Goal: Transaction & Acquisition: Purchase product/service

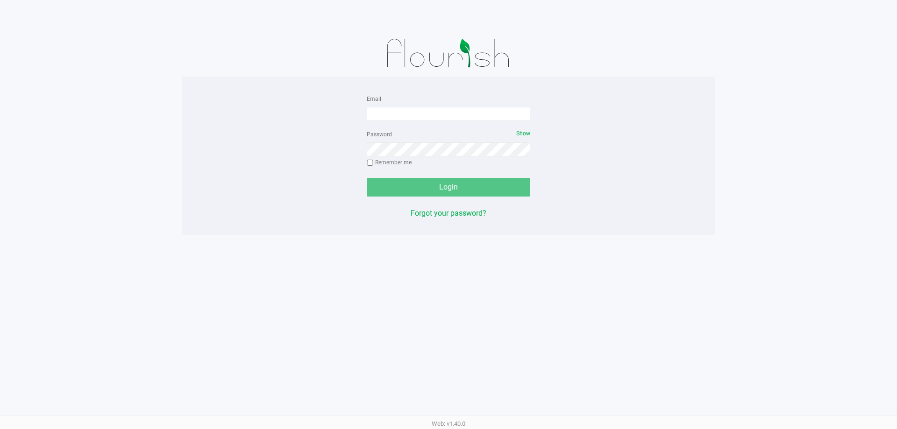
click at [470, 93] on div "Email" at bounding box center [449, 107] width 164 height 28
click at [464, 67] on img at bounding box center [448, 53] width 145 height 47
click at [461, 115] on input "Email" at bounding box center [449, 114] width 164 height 14
type input "[EMAIL_ADDRESS][DOMAIN_NAME]"
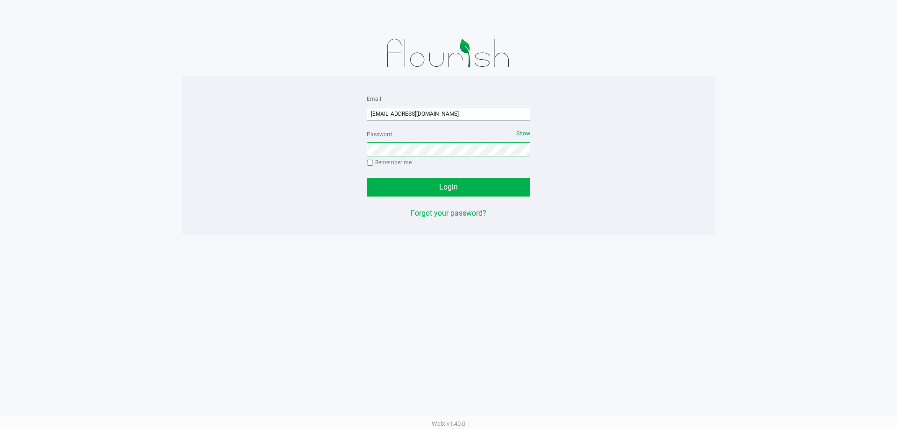
click at [367, 178] on button "Login" at bounding box center [449, 187] width 164 height 19
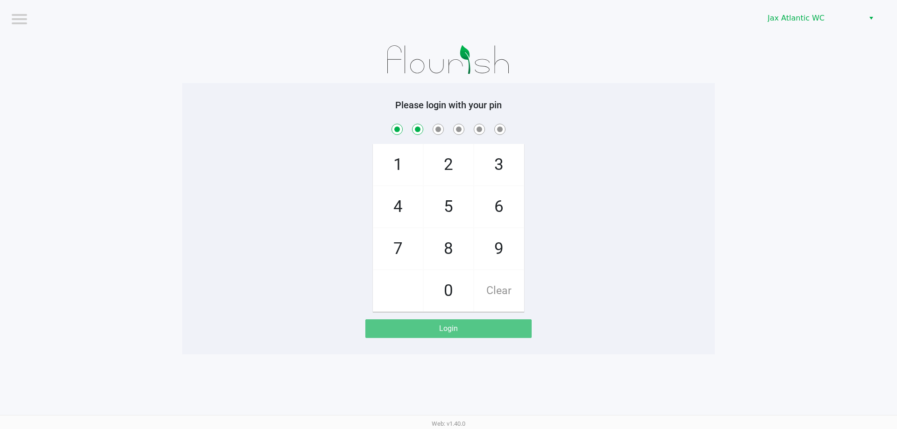
checkbox input "true"
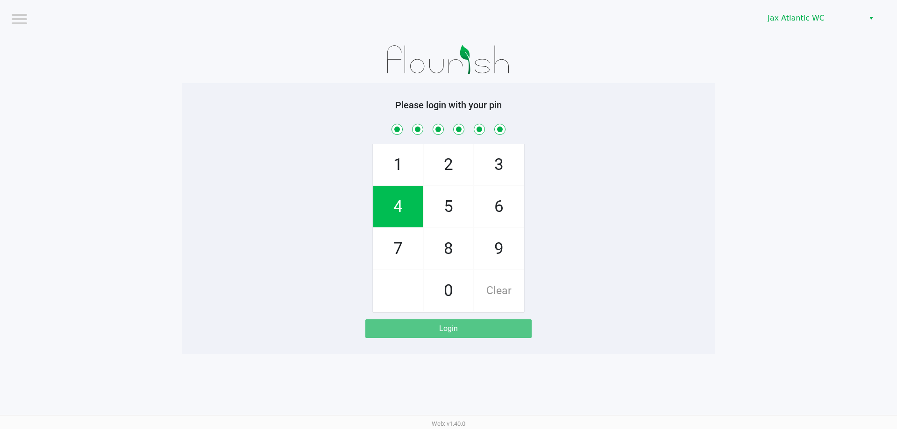
checkbox input "true"
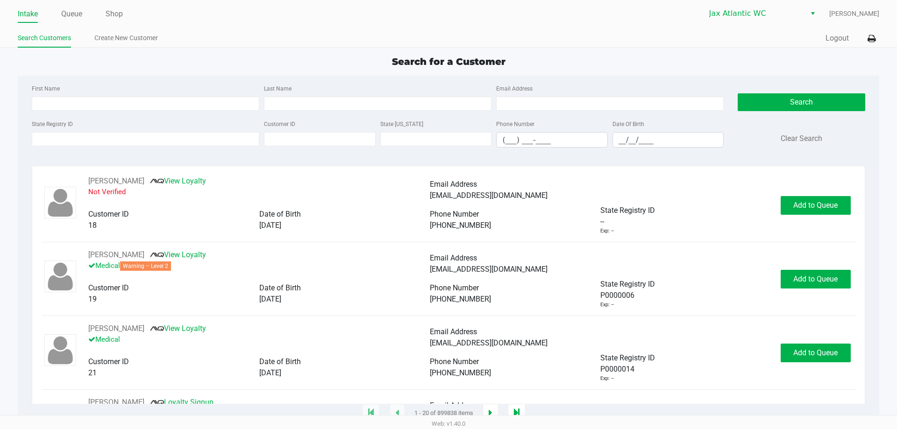
click at [85, 16] on ul "Intake Queue Shop" at bounding box center [233, 15] width 431 height 16
click at [80, 15] on link "Queue" at bounding box center [71, 13] width 21 height 13
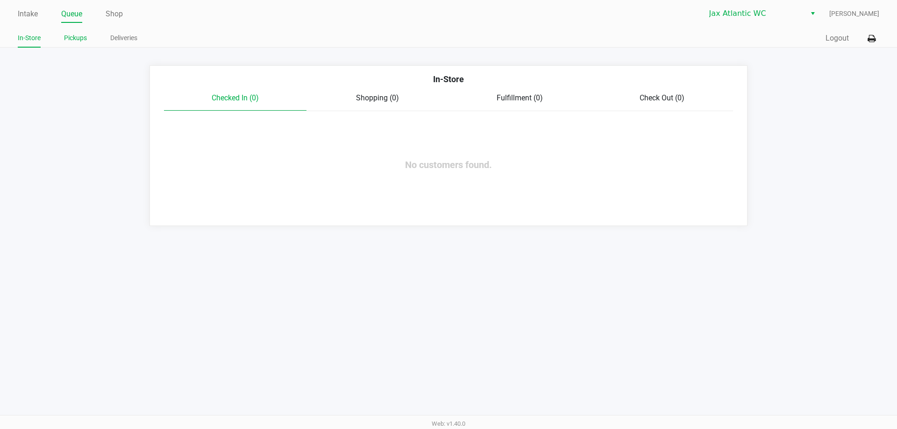
click at [84, 33] on link "Pickups" at bounding box center [75, 38] width 23 height 12
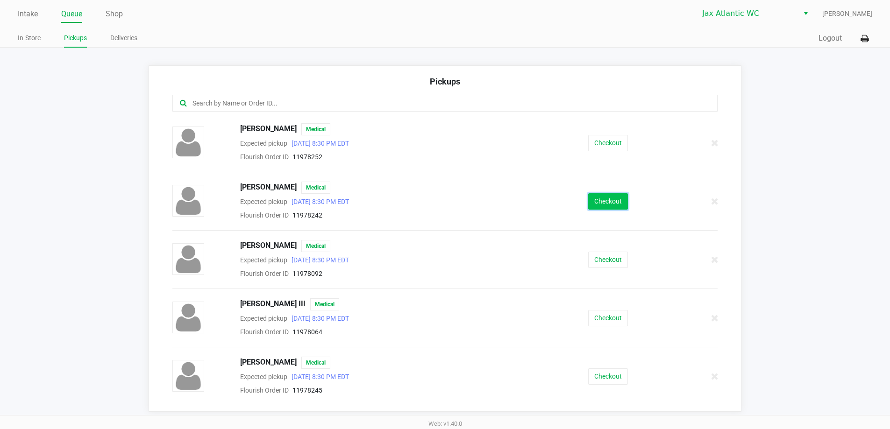
click at [592, 197] on button "Checkout" at bounding box center [608, 201] width 40 height 16
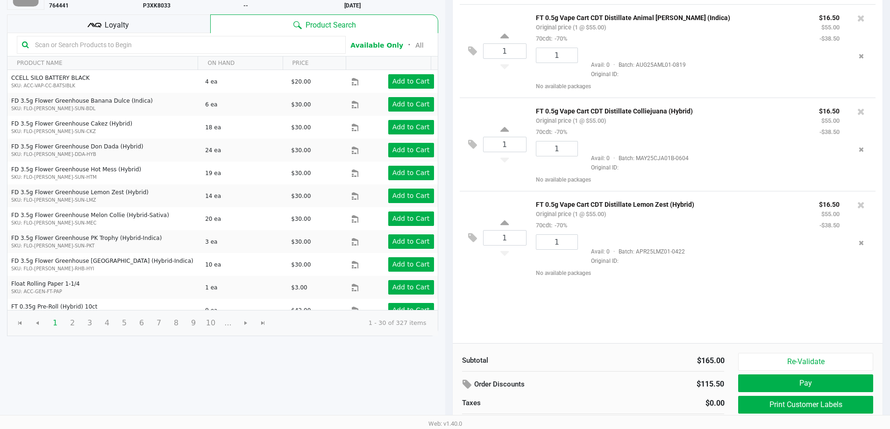
scroll to position [96, 0]
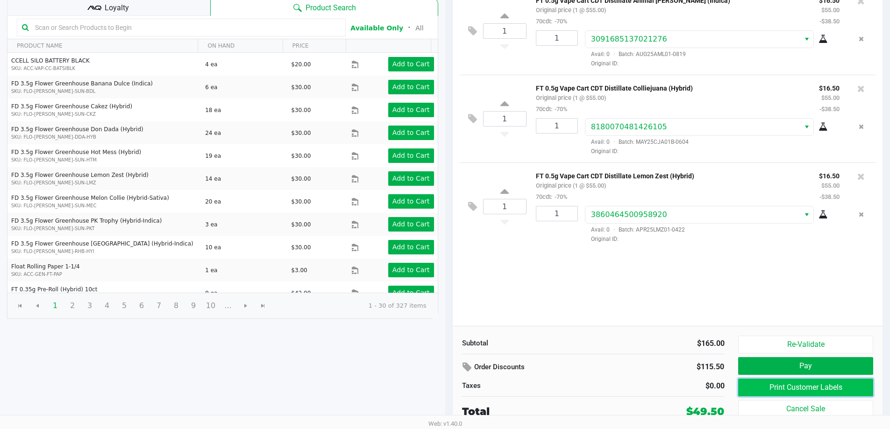
click at [756, 388] on button "Print Customer Labels" at bounding box center [805, 388] width 135 height 18
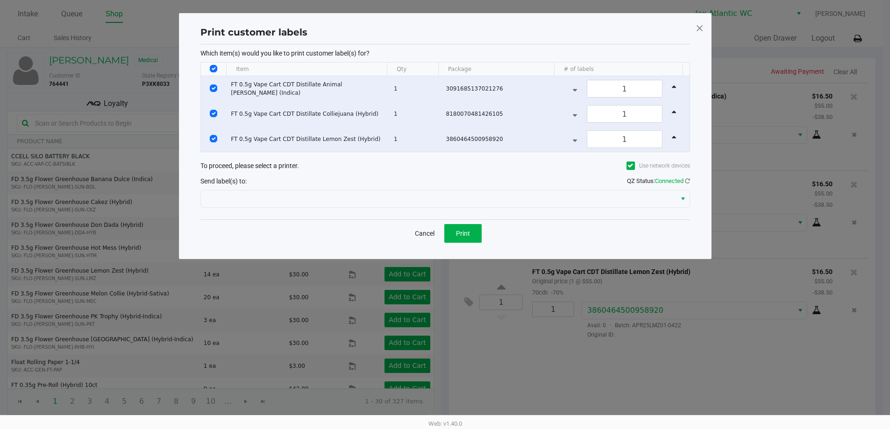
scroll to position [0, 0]
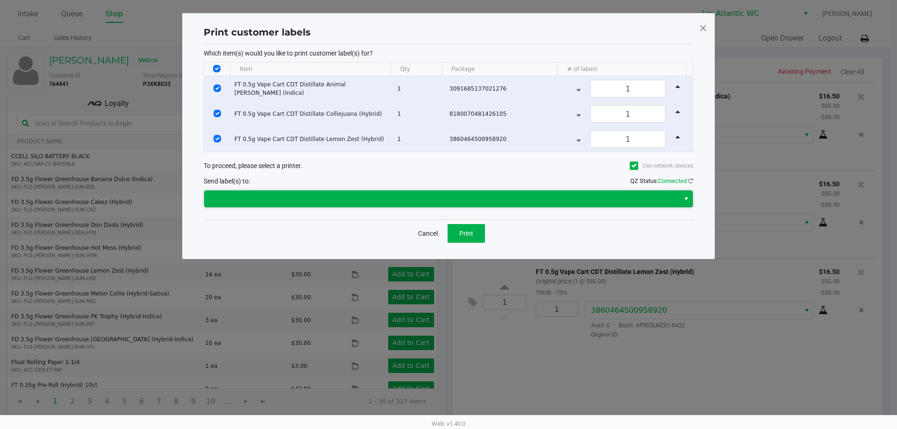
click at [472, 204] on span at bounding box center [441, 199] width 475 height 17
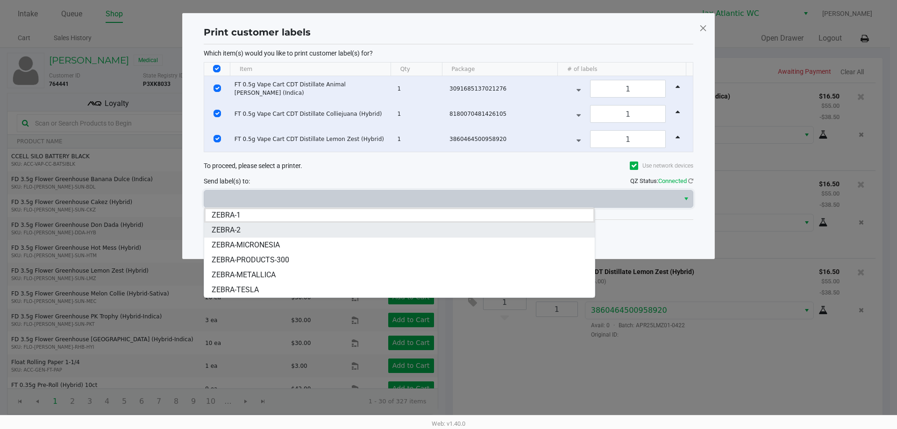
click at [236, 228] on span "ZEBRA-2" at bounding box center [226, 230] width 29 height 11
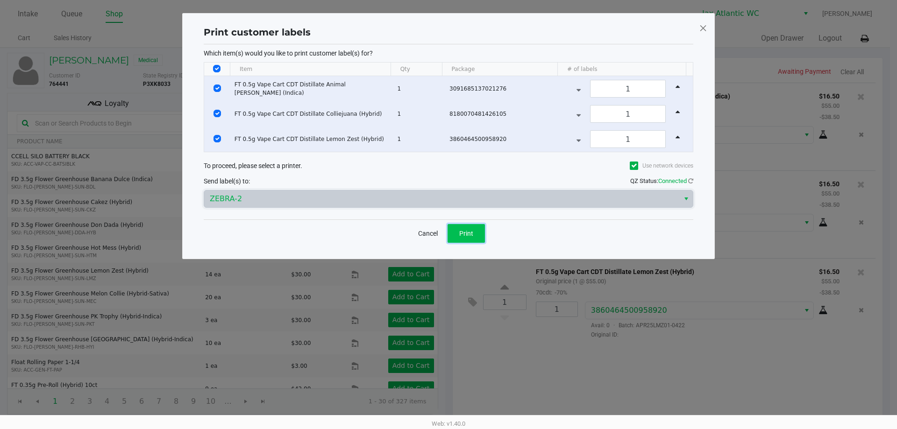
click at [477, 239] on button "Print" at bounding box center [466, 233] width 37 height 19
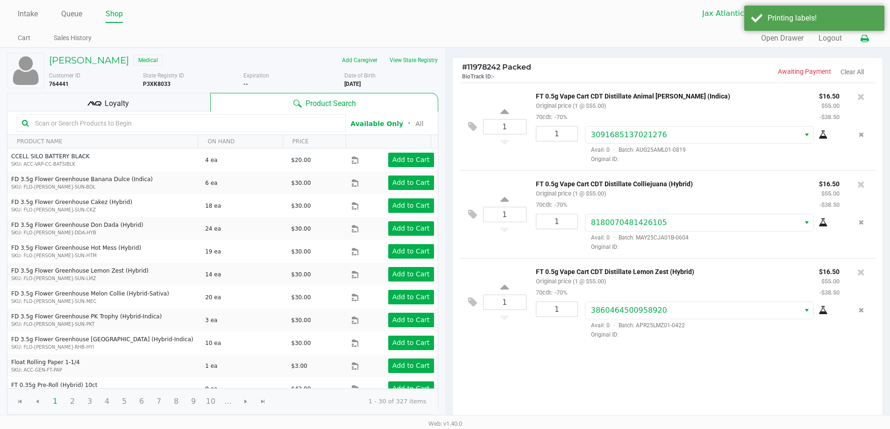
click at [866, 40] on icon at bounding box center [865, 39] width 8 height 7
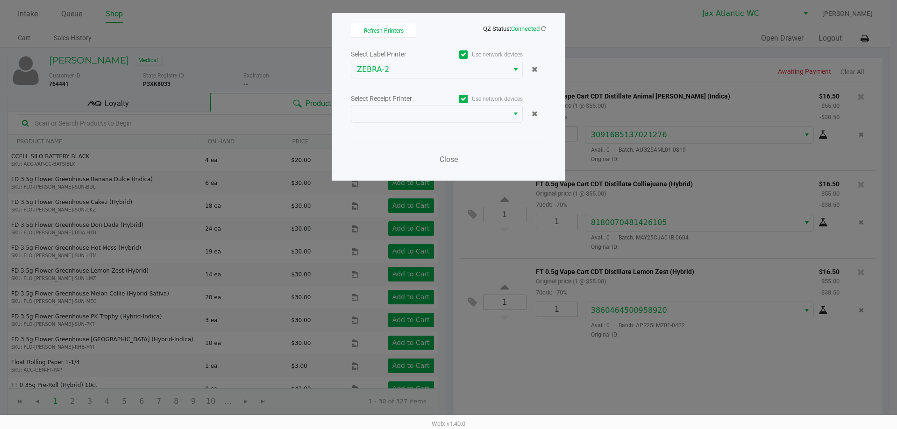
click at [408, 131] on div "Select Label Printer Use network devices ZEBRA-2 Select Receipt Printer Use net…" at bounding box center [448, 109] width 195 height 123
click at [410, 113] on span at bounding box center [430, 113] width 146 height 11
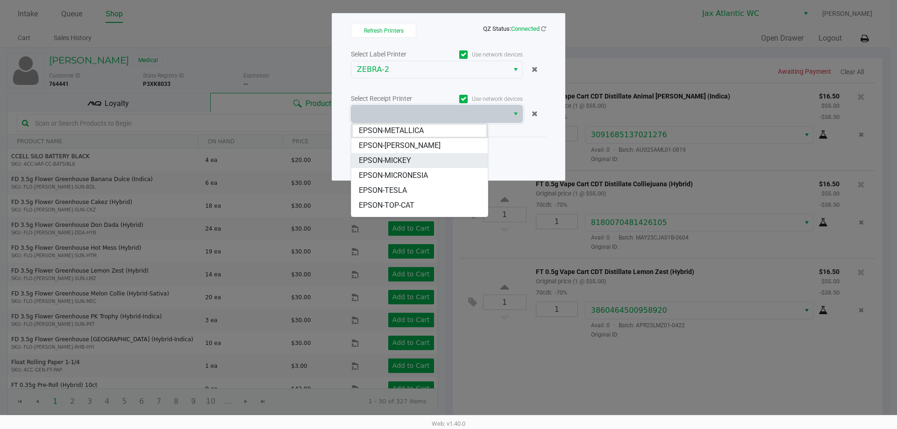
click at [411, 162] on span "EPSON-MICKEY" at bounding box center [385, 160] width 52 height 11
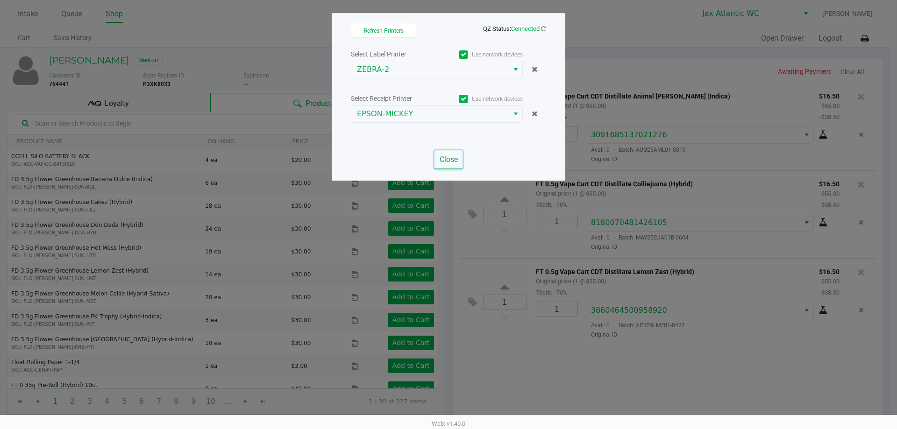
click at [447, 161] on span "Close" at bounding box center [449, 159] width 18 height 9
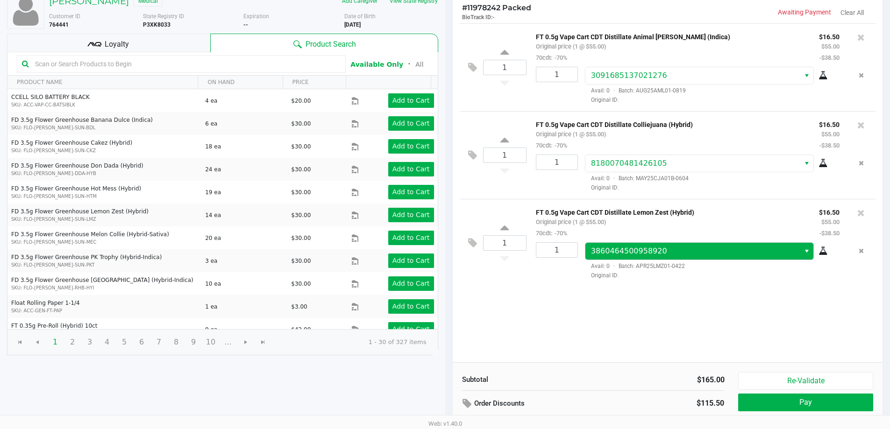
scroll to position [96, 0]
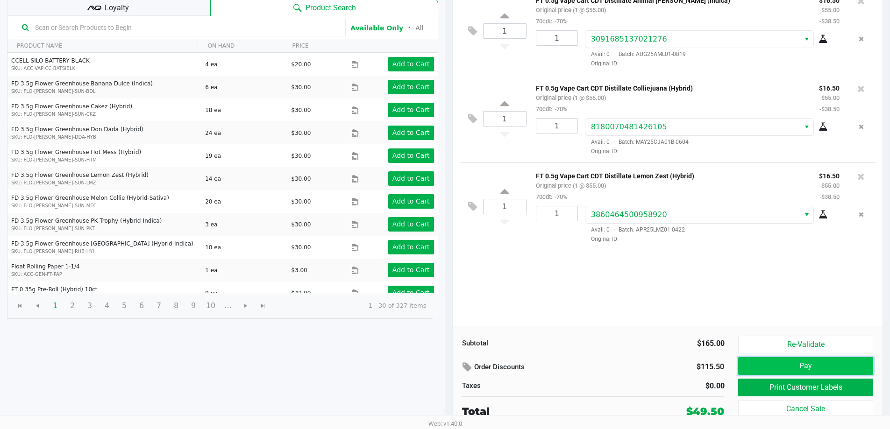
click at [799, 366] on button "Pay" at bounding box center [805, 366] width 135 height 18
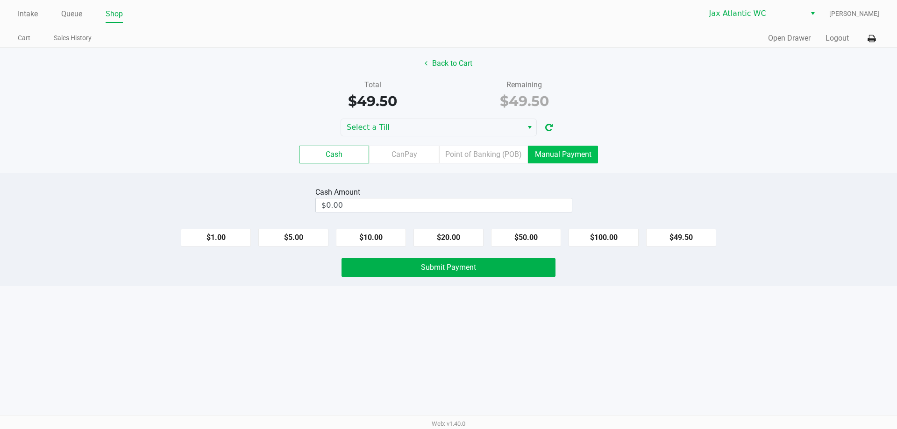
click at [574, 159] on label "Manual Payment" at bounding box center [563, 155] width 70 height 18
click at [0, 0] on 8 "Manual Payment" at bounding box center [0, 0] width 0 height 0
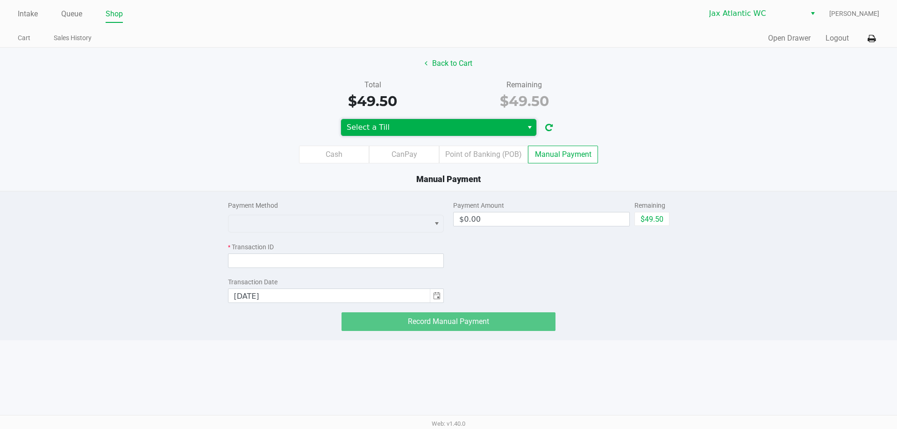
click at [356, 133] on span "Select a Till" at bounding box center [432, 127] width 182 height 17
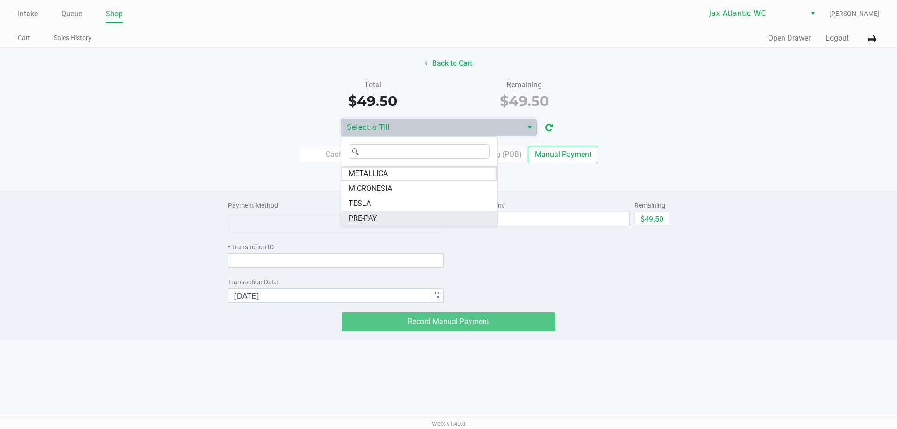
click at [364, 217] on span "PRE-PAY" at bounding box center [363, 218] width 29 height 11
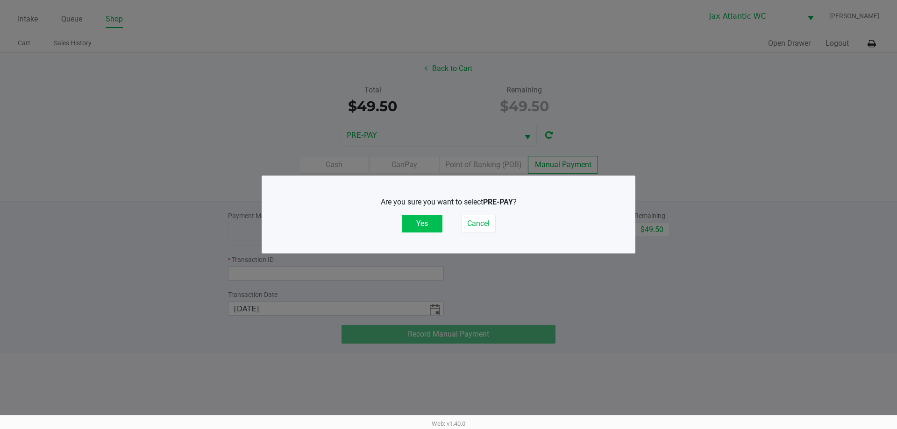
click at [434, 225] on button "Yes" at bounding box center [422, 224] width 41 height 18
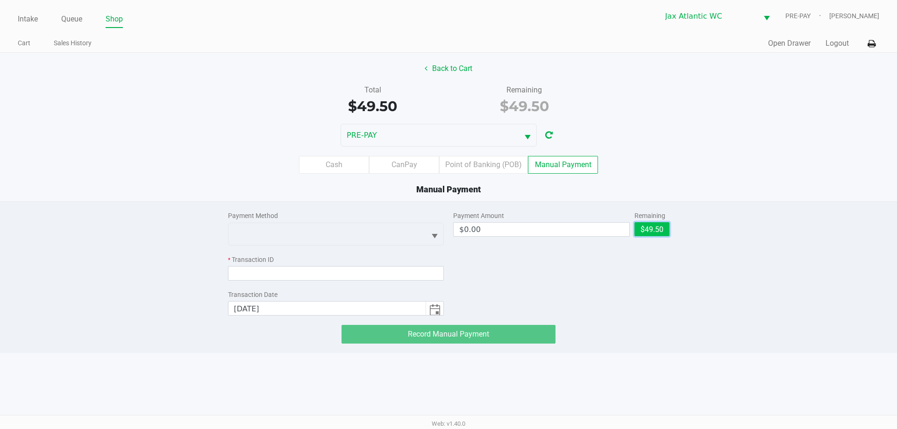
click at [662, 231] on button "$49.50" at bounding box center [652, 229] width 35 height 14
type input "$49.50"
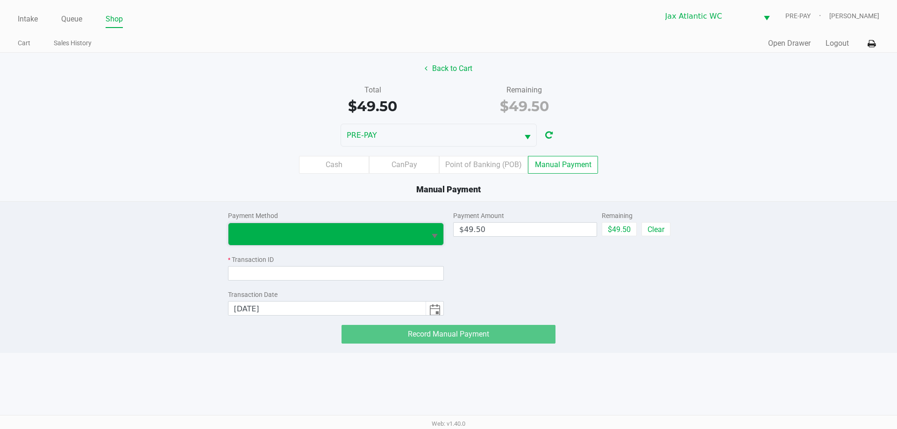
drag, startPoint x: 288, startPoint y: 229, endPoint x: 292, endPoint y: 236, distance: 8.2
click at [288, 229] on span at bounding box center [327, 233] width 186 height 11
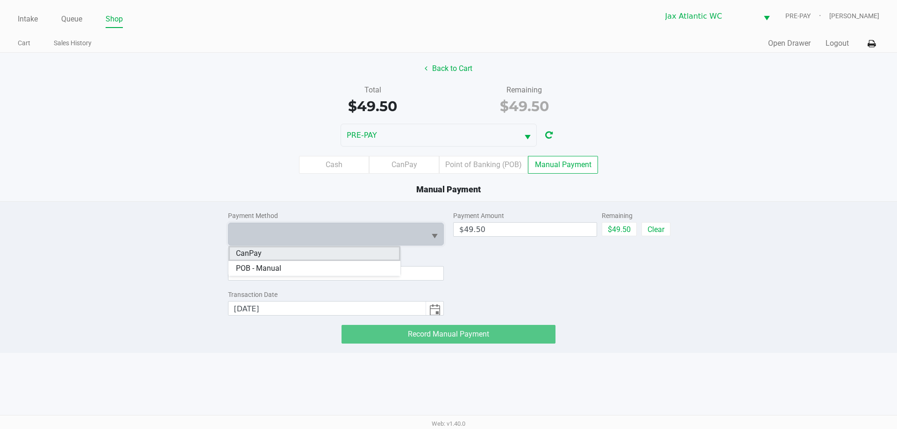
click at [286, 250] on li "CanPay" at bounding box center [314, 253] width 172 height 15
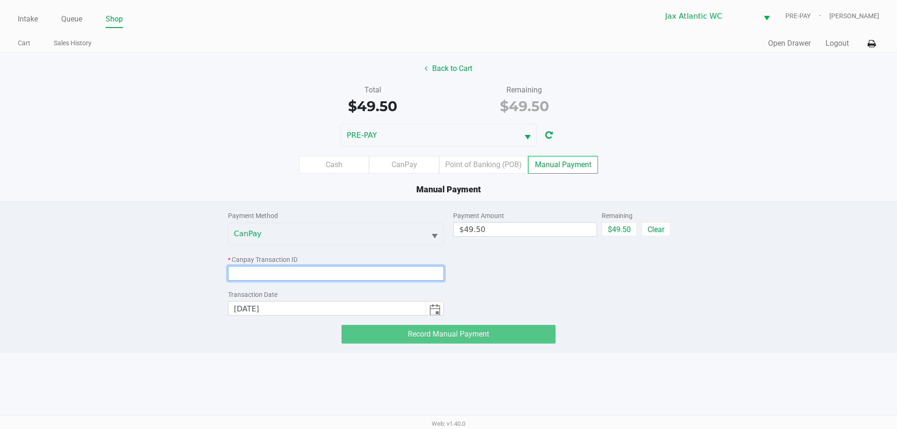
click at [296, 271] on input at bounding box center [336, 273] width 216 height 14
paste input "BU9EMITIZU0I"
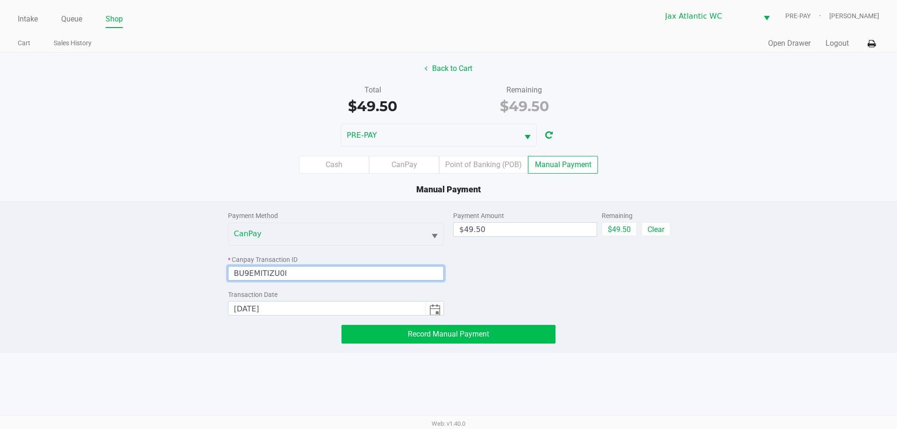
type input "BU9EMITIZU0I"
click at [380, 331] on button "Record Manual Payment" at bounding box center [449, 334] width 214 height 19
